Goal: Navigation & Orientation: Find specific page/section

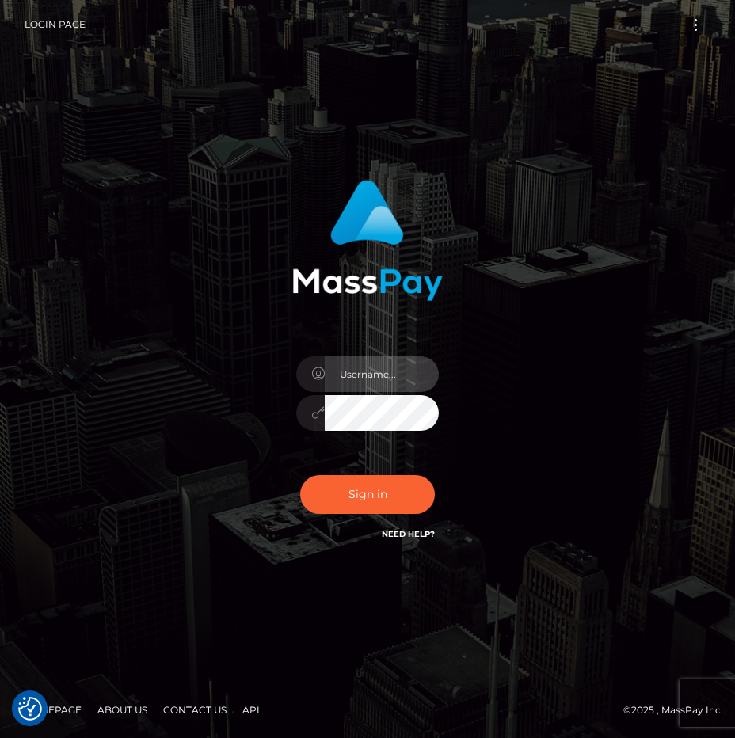
type input "raewhit"
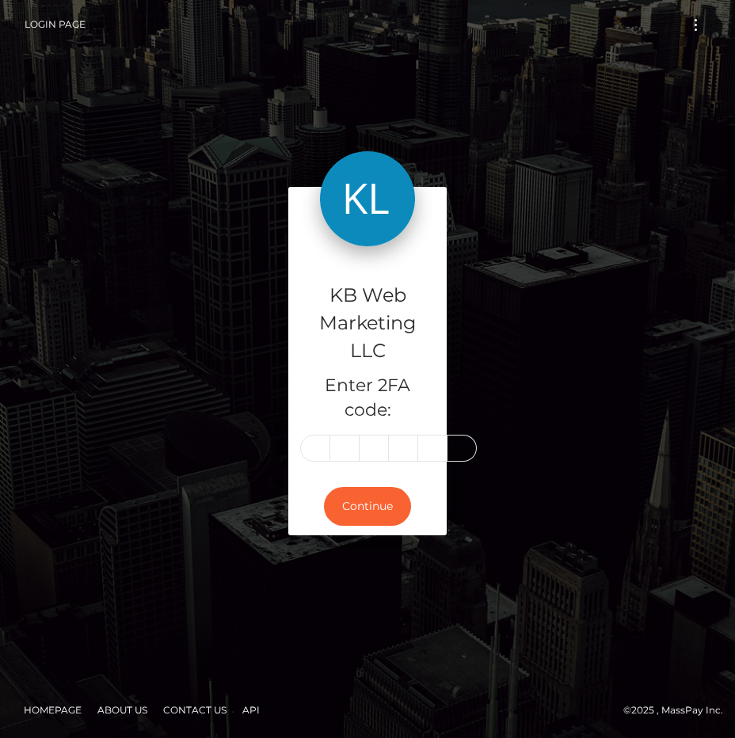
type input "7"
type input "0"
type input "2"
type input "6"
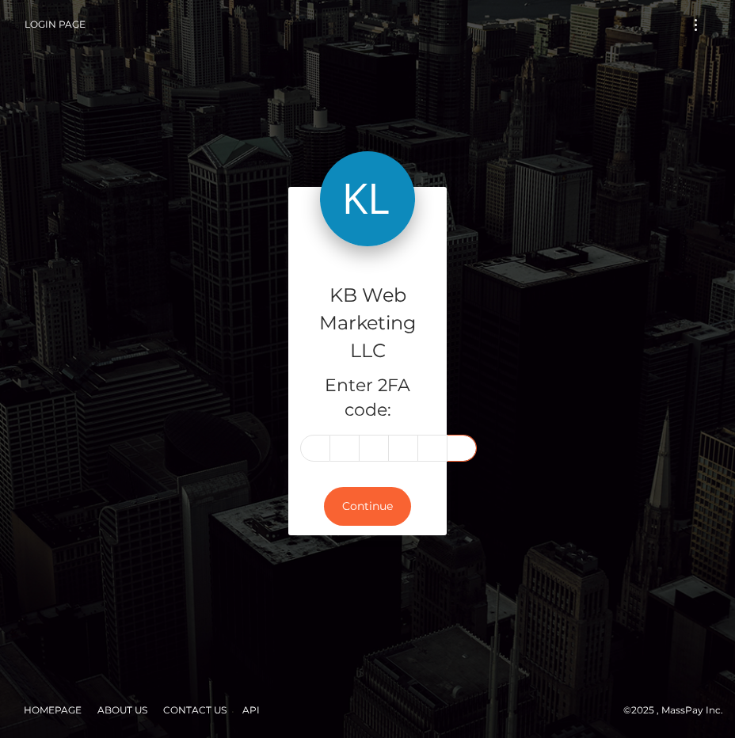
type input "9"
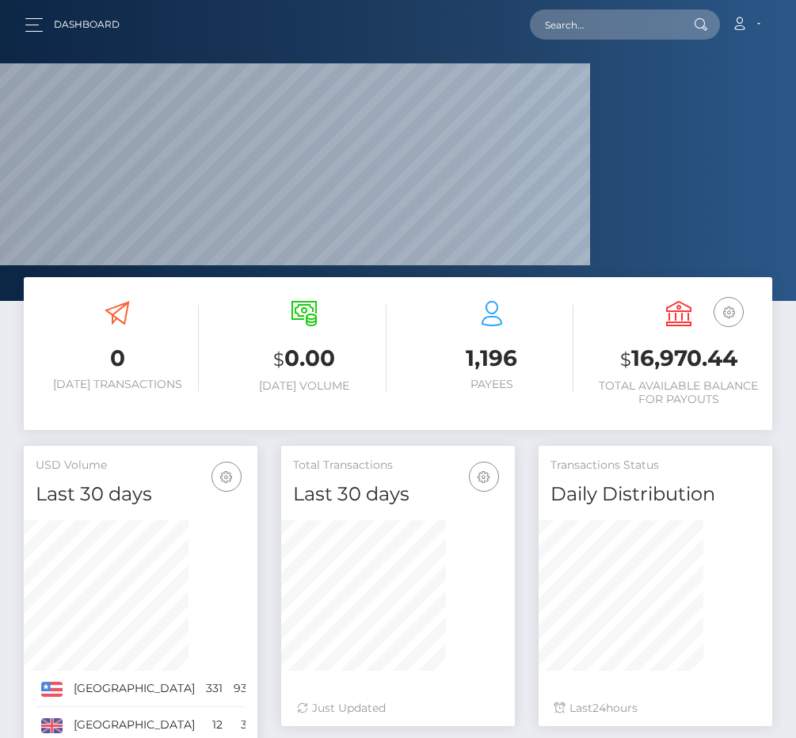
scroll to position [307, 166]
drag, startPoint x: 185, startPoint y: 290, endPoint x: 193, endPoint y: 294, distance: 9.6
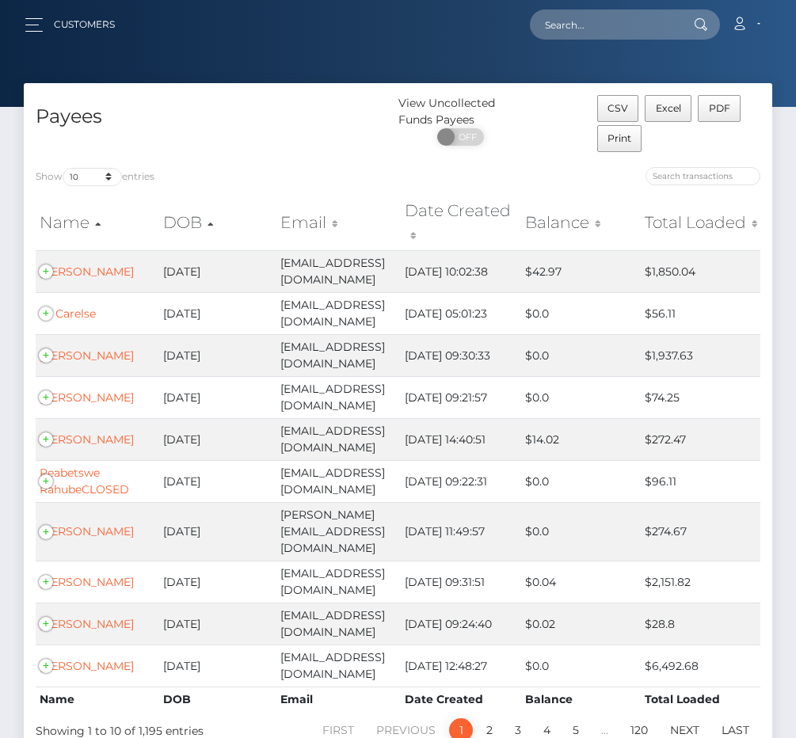
click at [395, 78] on div at bounding box center [398, 53] width 796 height 107
click at [387, 116] on h4 "Payees" at bounding box center [211, 117] width 351 height 28
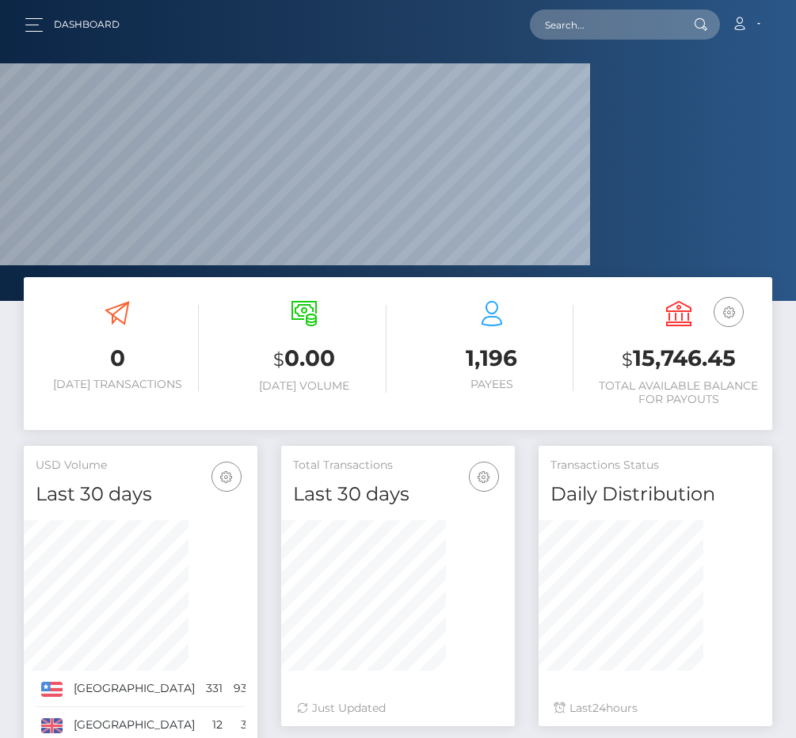
scroll to position [307, 166]
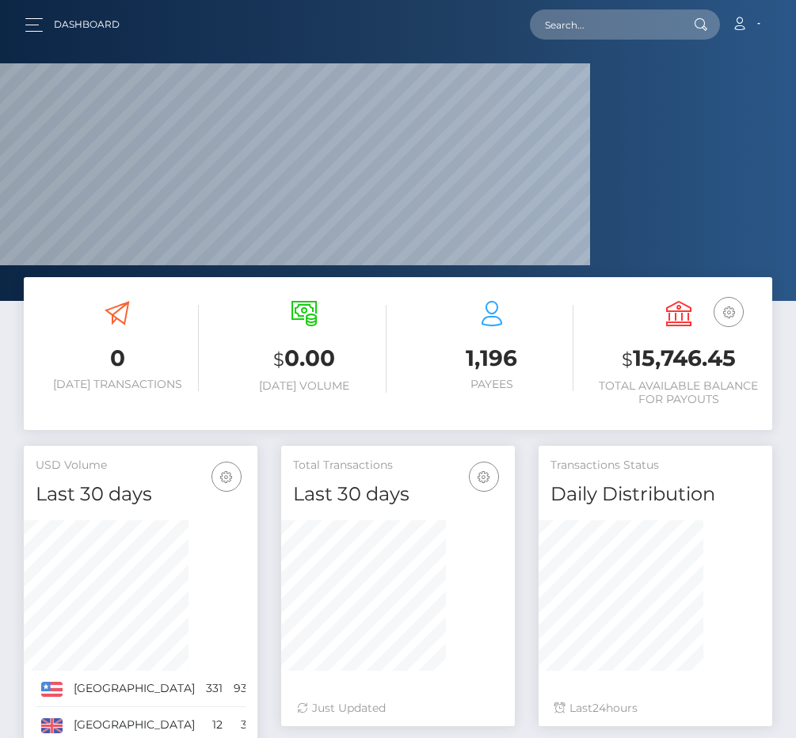
scroll to position [307, 166]
drag, startPoint x: 674, startPoint y: 358, endPoint x: 722, endPoint y: 383, distance: 53.9
click at [722, 375] on h3 "$ 15,746.45" at bounding box center [678, 359] width 163 height 32
copy h3 "15,746.45"
